Goal: Navigation & Orientation: Find specific page/section

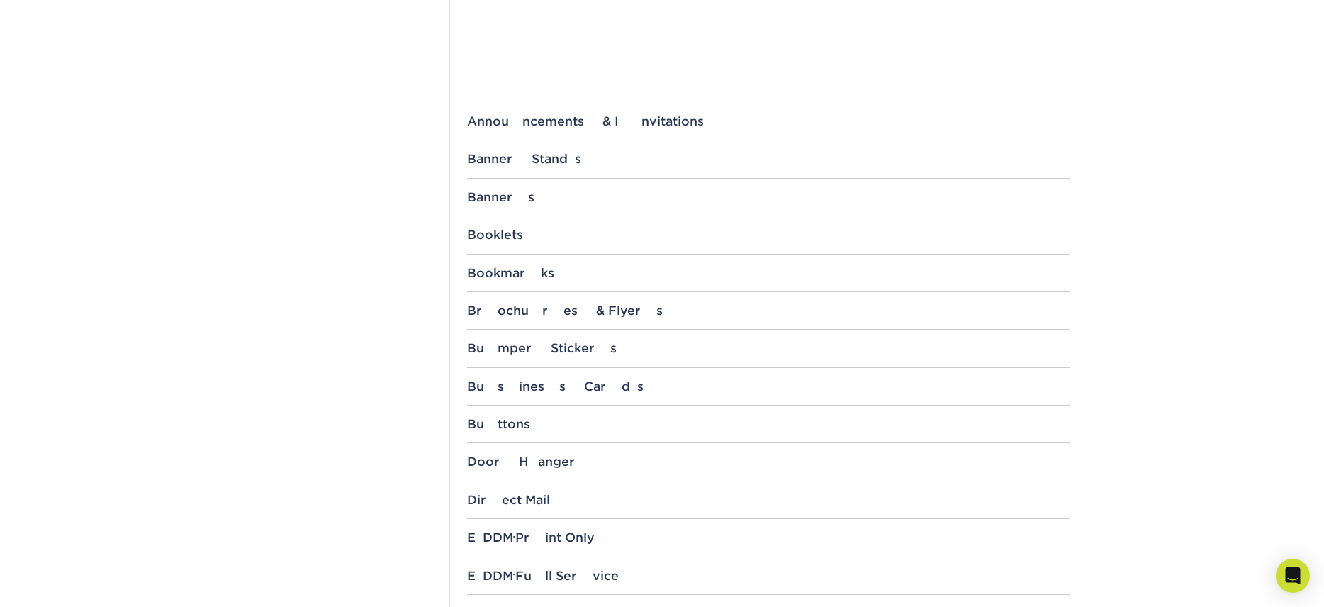
scroll to position [497, 0]
click at [524, 318] on div "Brochures & Flyers" at bounding box center [768, 311] width 603 height 14
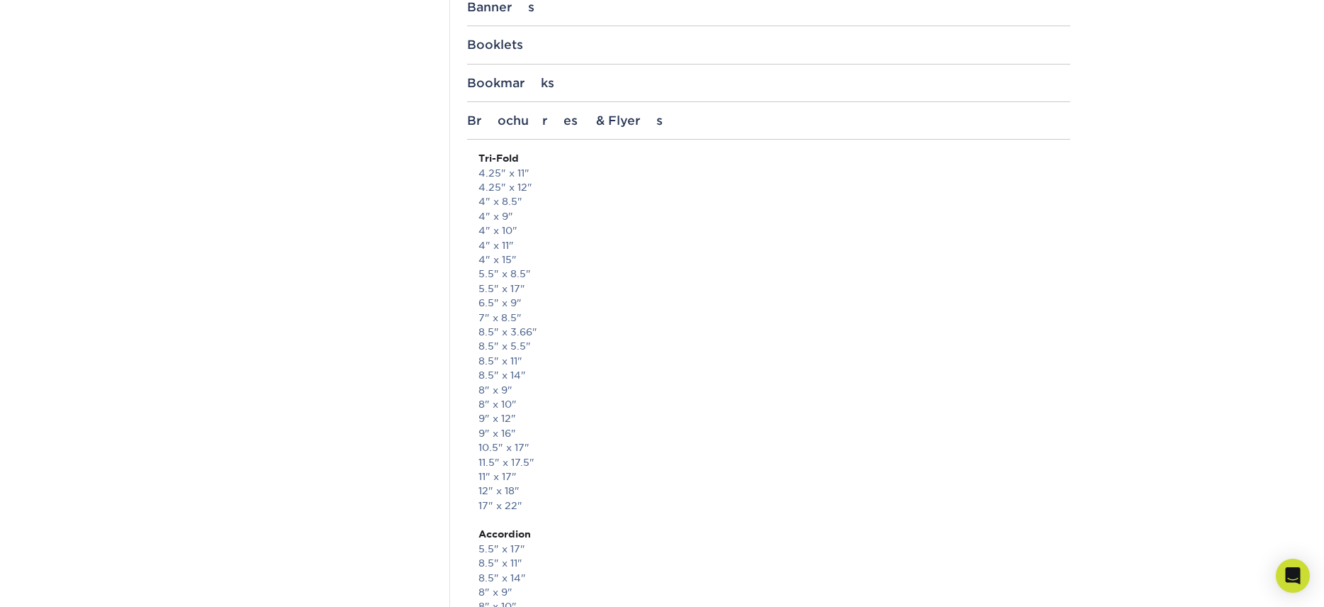
scroll to position [687, 0]
click at [515, 278] on link "5.5" x 8.5"" at bounding box center [505, 274] width 52 height 11
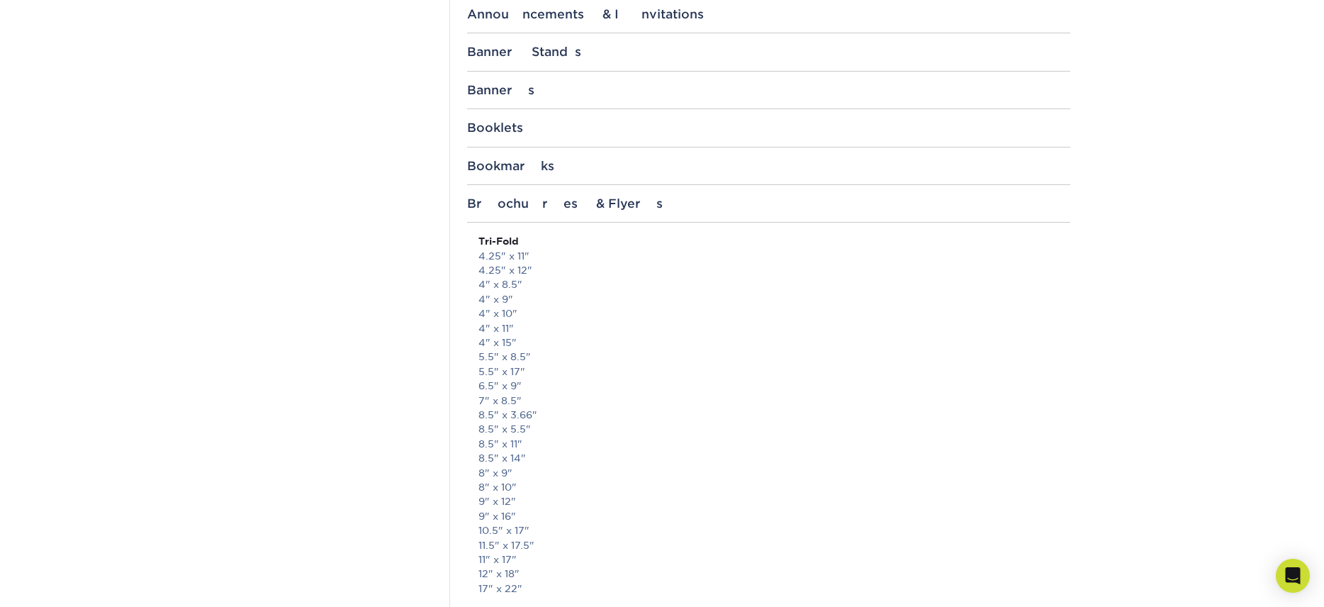
scroll to position [610, 0]
click at [532, 201] on div "Brochures & Flyers" at bounding box center [768, 198] width 603 height 14
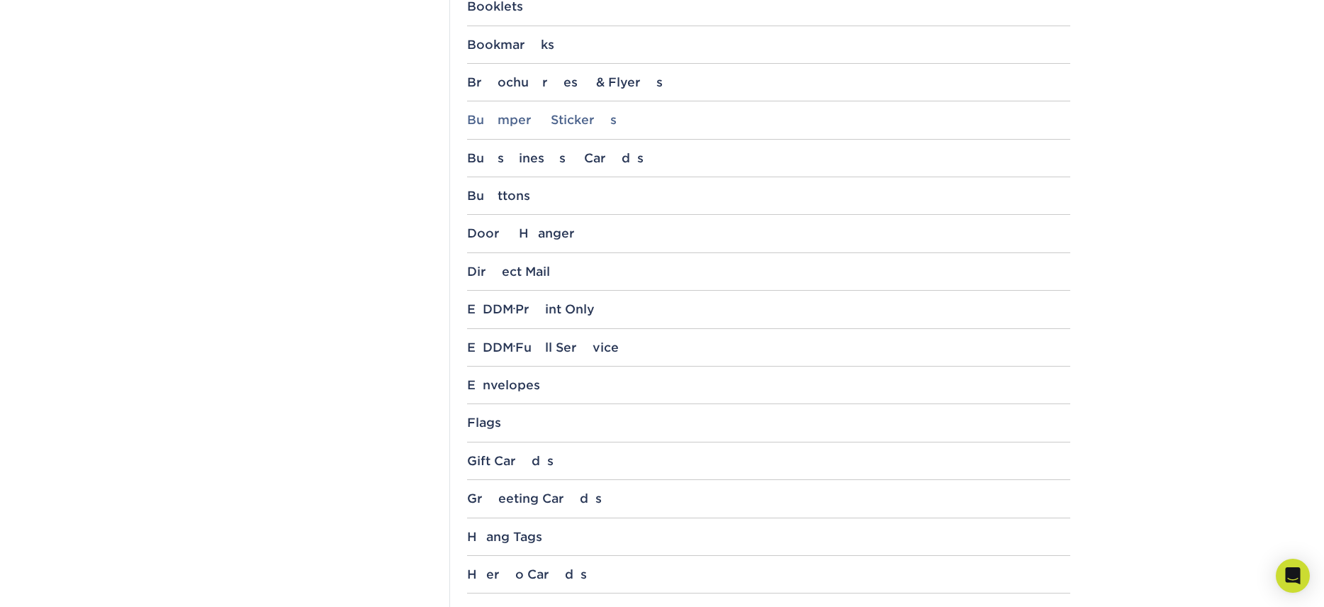
scroll to position [728, 0]
click at [542, 304] on div "EDDM ® Print Only" at bounding box center [768, 307] width 603 height 14
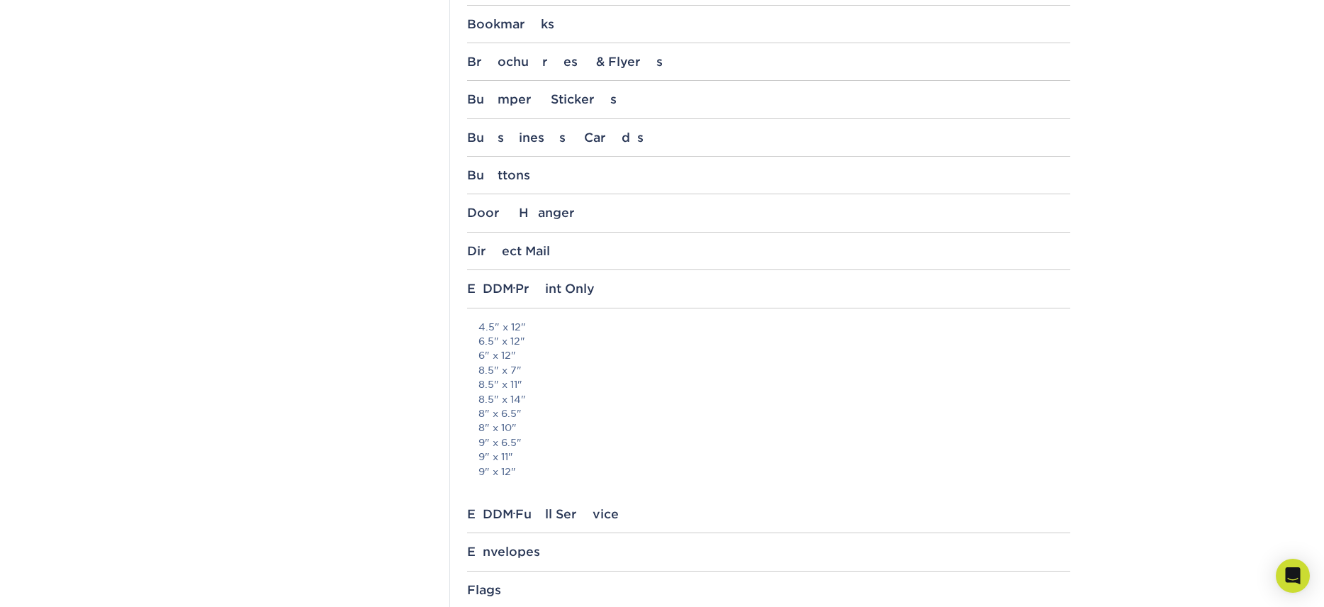
scroll to position [749, 0]
click at [528, 509] on div "EDDM ® Full Service" at bounding box center [768, 512] width 603 height 14
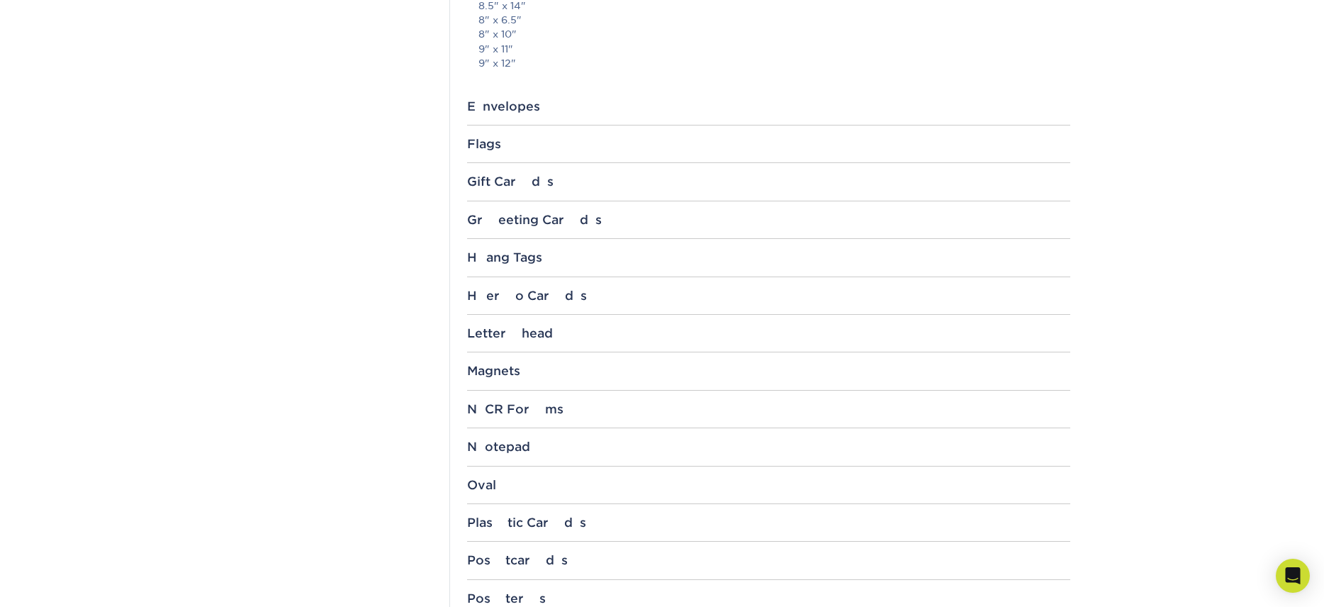
scroll to position [1486, 0]
